Goal: Book appointment/travel/reservation

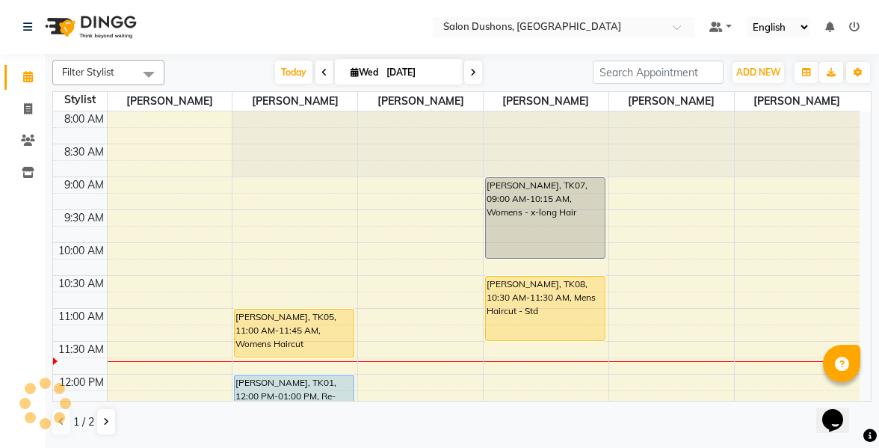
scroll to position [149, 0]
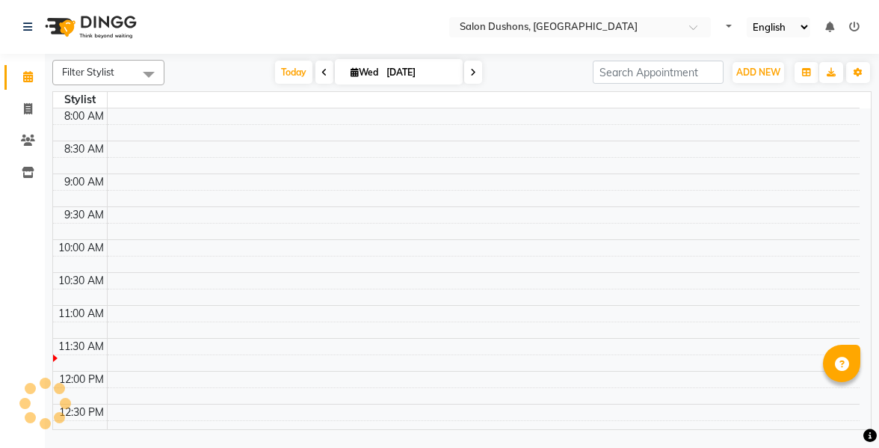
select select "en"
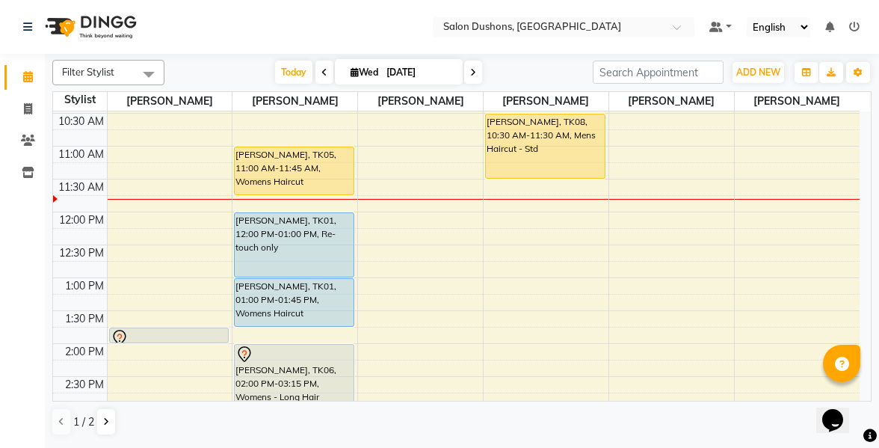
scroll to position [149, 0]
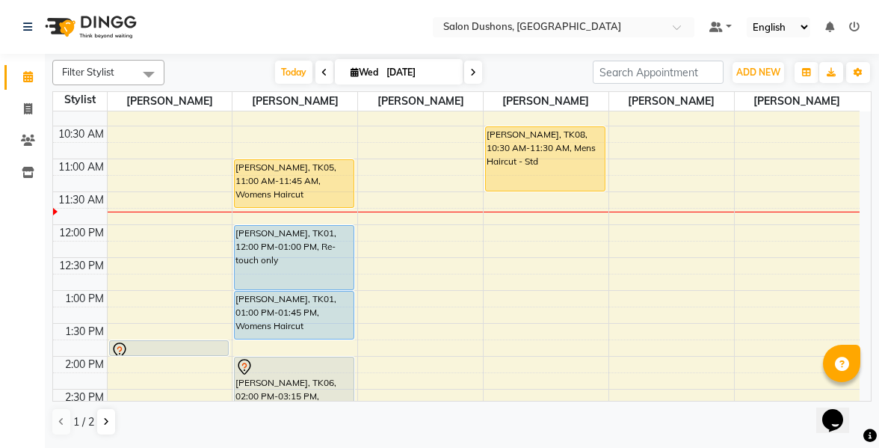
drag, startPoint x: 157, startPoint y: 345, endPoint x: 223, endPoint y: 324, distance: 69.7
click at [223, 324] on div "8:00 AM 8:30 AM 9:00 AM 9:30 AM 10:00 AM 10:30 AM 11:00 AM 11:30 AM 12:00 PM 12…" at bounding box center [456, 356] width 806 height 788
drag, startPoint x: 158, startPoint y: 350, endPoint x: 189, endPoint y: 350, distance: 30.6
click at [218, 330] on div "8:00 AM 8:30 AM 9:00 AM 9:30 AM 10:00 AM 10:30 AM 11:00 AM 11:30 AM 12:00 PM 12…" at bounding box center [456, 356] width 806 height 788
drag, startPoint x: 118, startPoint y: 353, endPoint x: 177, endPoint y: 335, distance: 61.5
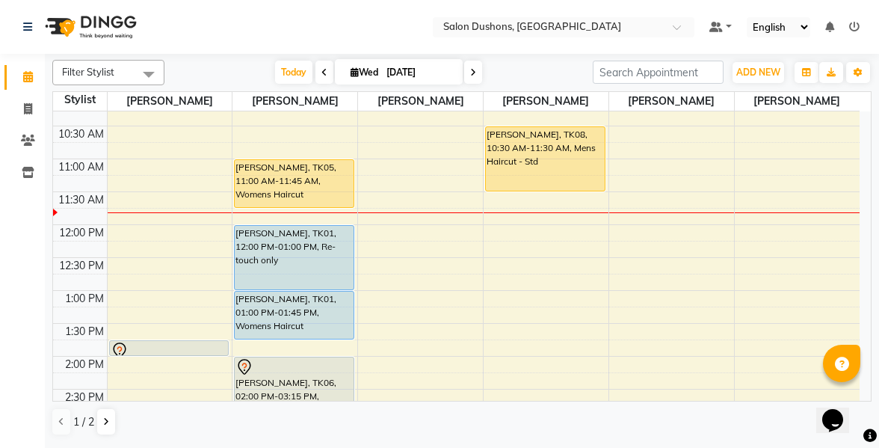
click at [177, 335] on div "8:00 AM 8:30 AM 9:00 AM 9:30 AM 10:00 AM 10:30 AM 11:00 AM 11:30 AM 12:00 PM 12…" at bounding box center [456, 356] width 806 height 788
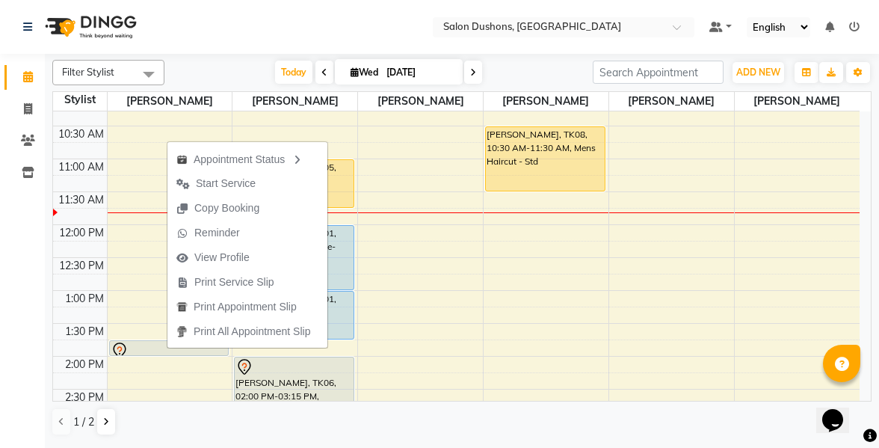
click at [290, 29] on nav "Select Location × Salon Dushons, Seven Hills Default Panel My Panel English ENG…" at bounding box center [439, 27] width 879 height 54
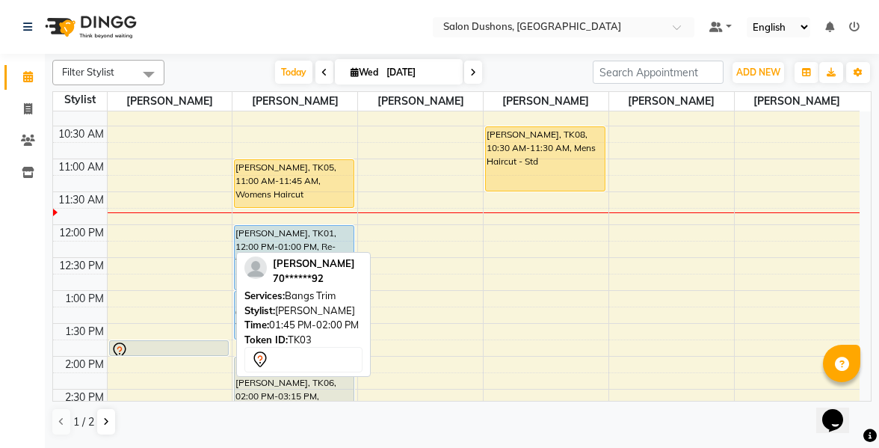
click at [155, 347] on div at bounding box center [169, 350] width 117 height 18
select select "7"
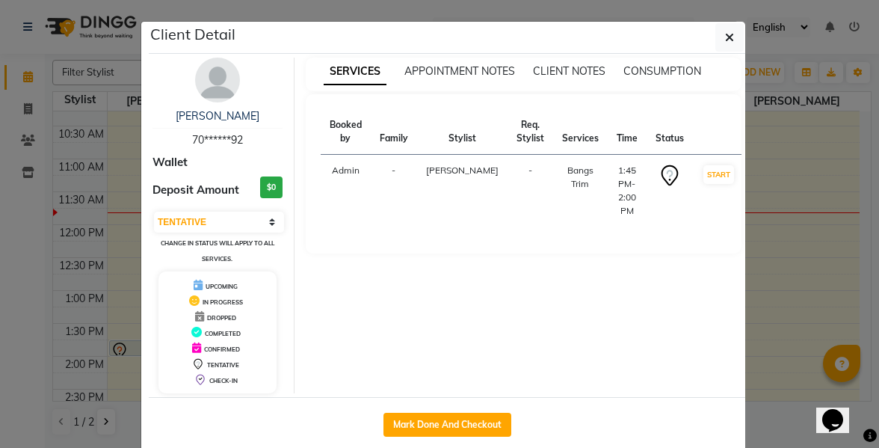
click at [445, 136] on th "Stylist" at bounding box center [462, 132] width 90 height 46
click at [725, 30] on span "button" at bounding box center [729, 37] width 9 height 15
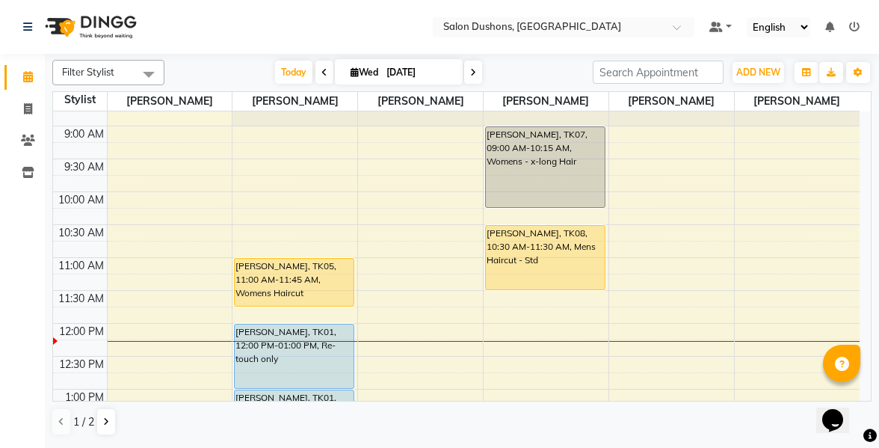
scroll to position [0, 0]
